Goal: Check status: Check status

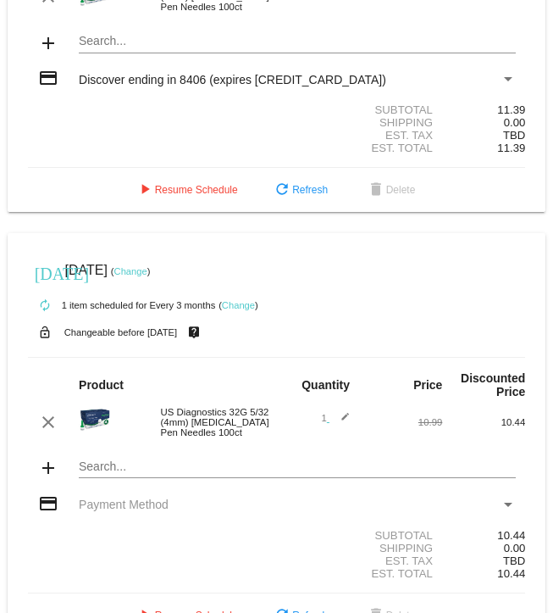
scroll to position [197, 0]
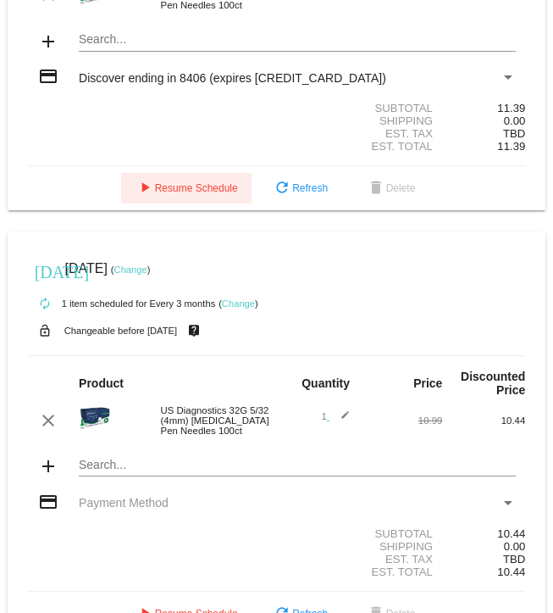
click at [172, 203] on button "play_arrow Resume Schedule" at bounding box center [186, 188] width 131 height 31
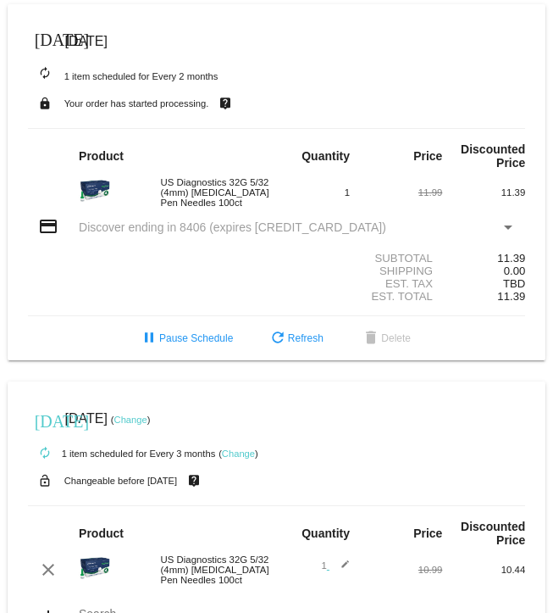
scroll to position [0, 0]
click at [180, 103] on small "Your order has started processing." at bounding box center [136, 103] width 145 height 10
click at [231, 95] on mat-icon "live_help" at bounding box center [225, 103] width 20 height 22
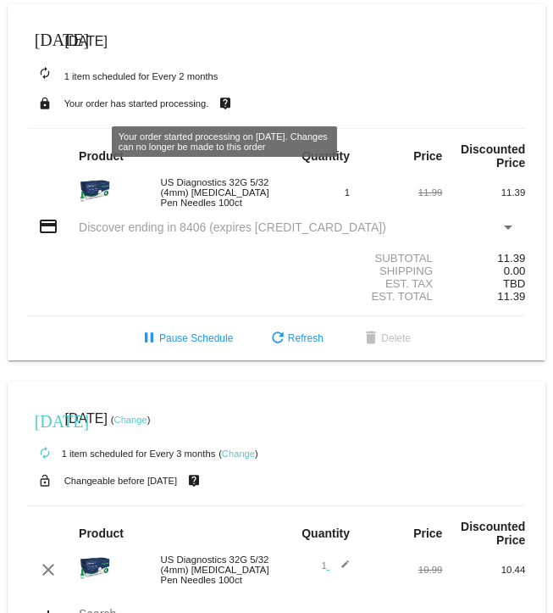
click at [493, 61] on div "autorenew 1 item scheduled for Every 2 months" at bounding box center [277, 75] width 498 height 34
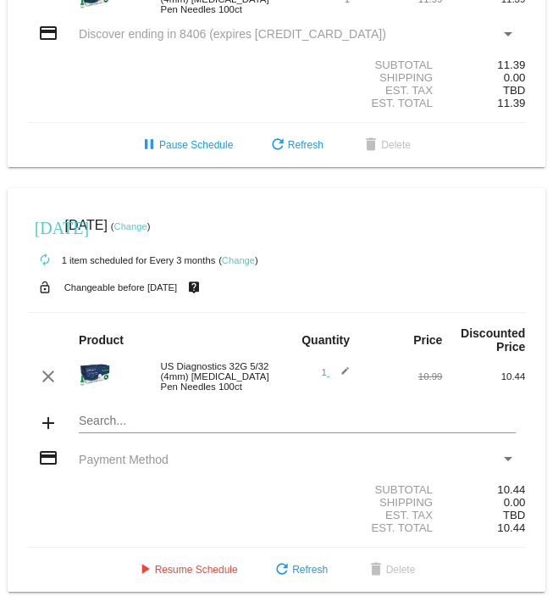
scroll to position [202, 0]
click at [291, 160] on button "refresh Refresh" at bounding box center [295, 145] width 83 height 31
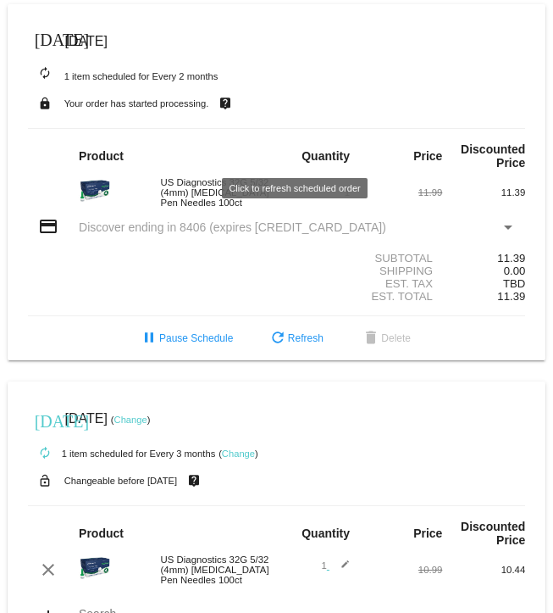
scroll to position [0, 0]
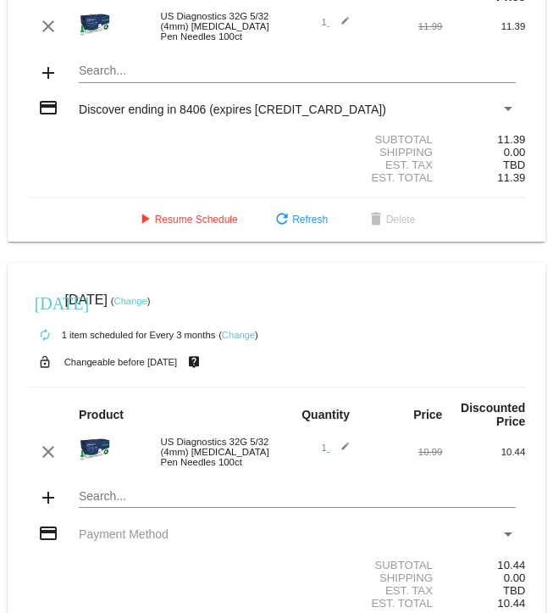
scroll to position [172, 0]
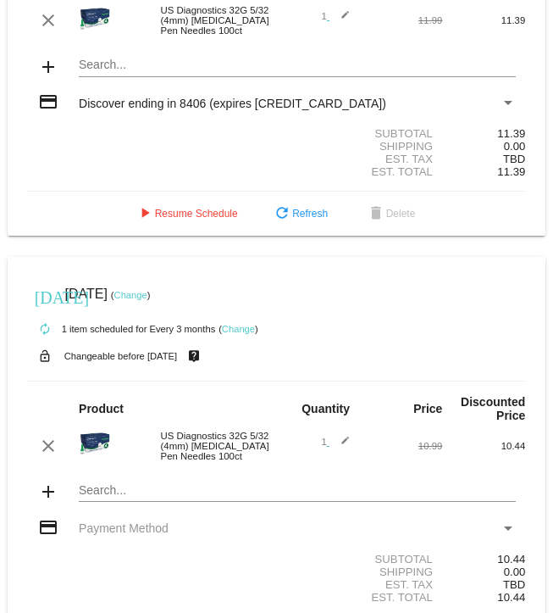
click at [190, 219] on span "play_arrow Resume Schedule" at bounding box center [186, 214] width 103 height 12
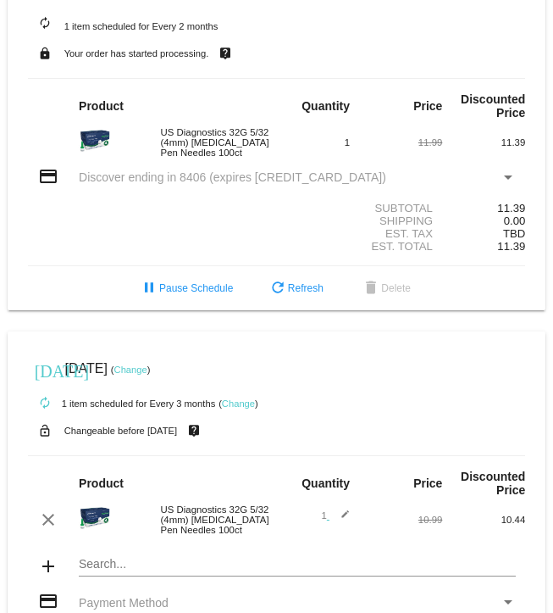
scroll to position [44, 0]
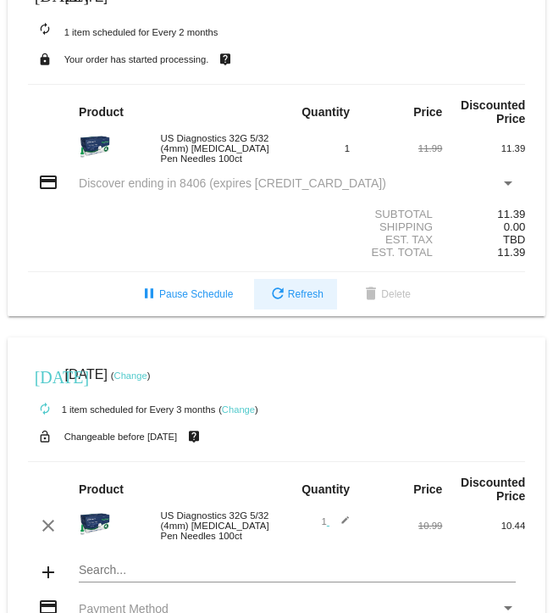
click at [305, 300] on span "refresh Refresh" at bounding box center [296, 294] width 56 height 12
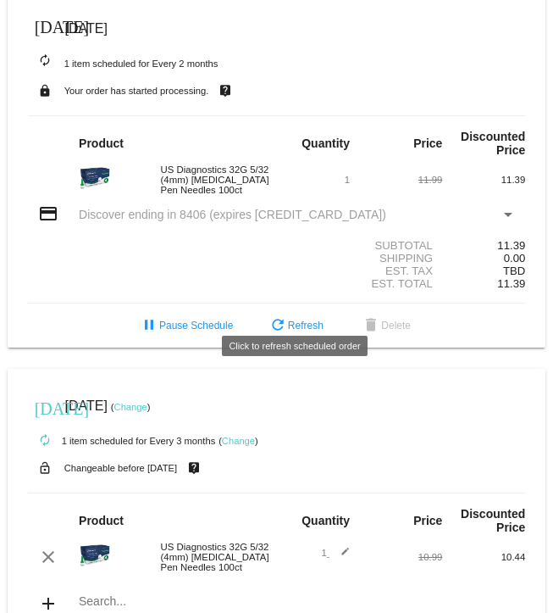
scroll to position [14, 0]
